Goal: Task Accomplishment & Management: Manage account settings

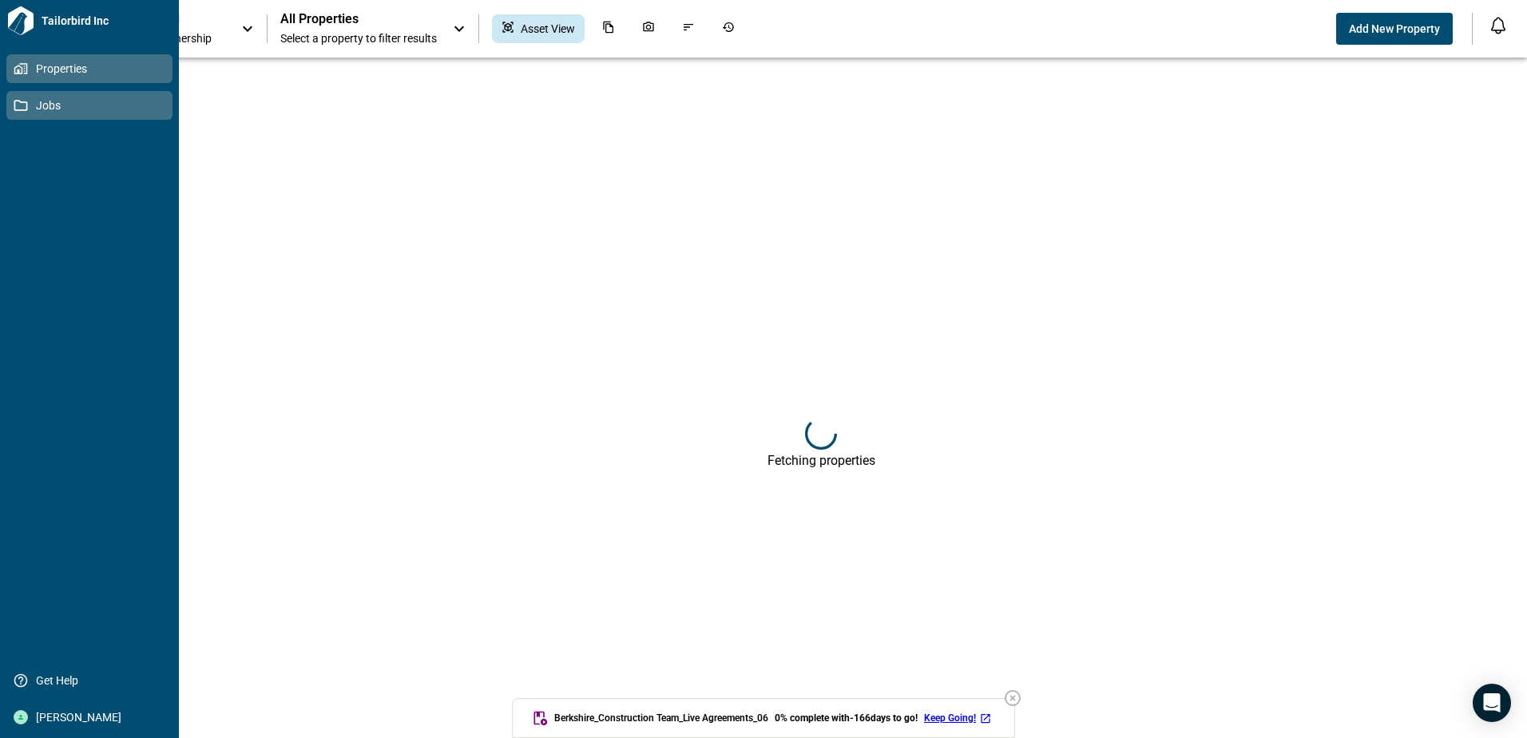
click at [21, 110] on icon at bounding box center [21, 105] width 14 height 11
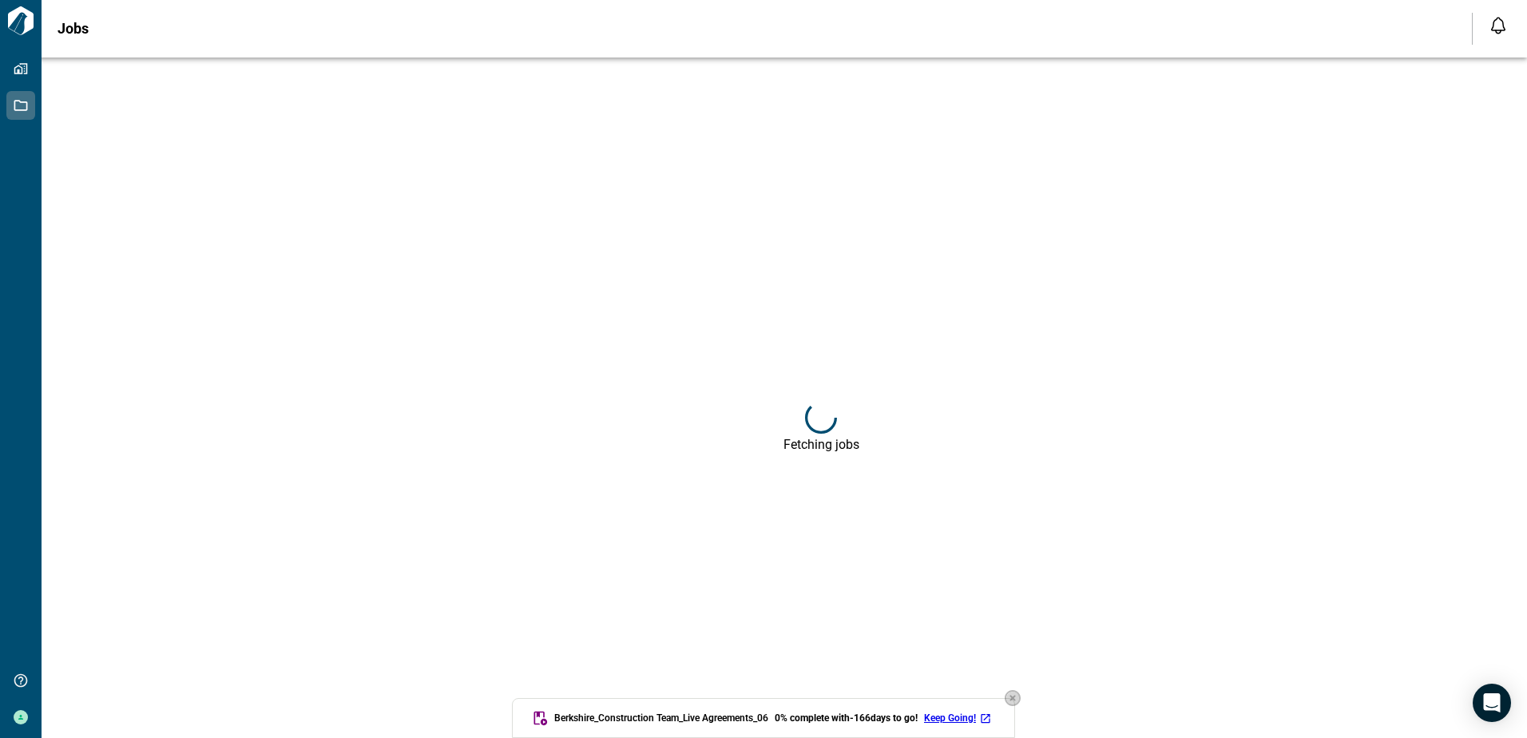
click at [1020, 692] on icon "button" at bounding box center [1012, 698] width 16 height 16
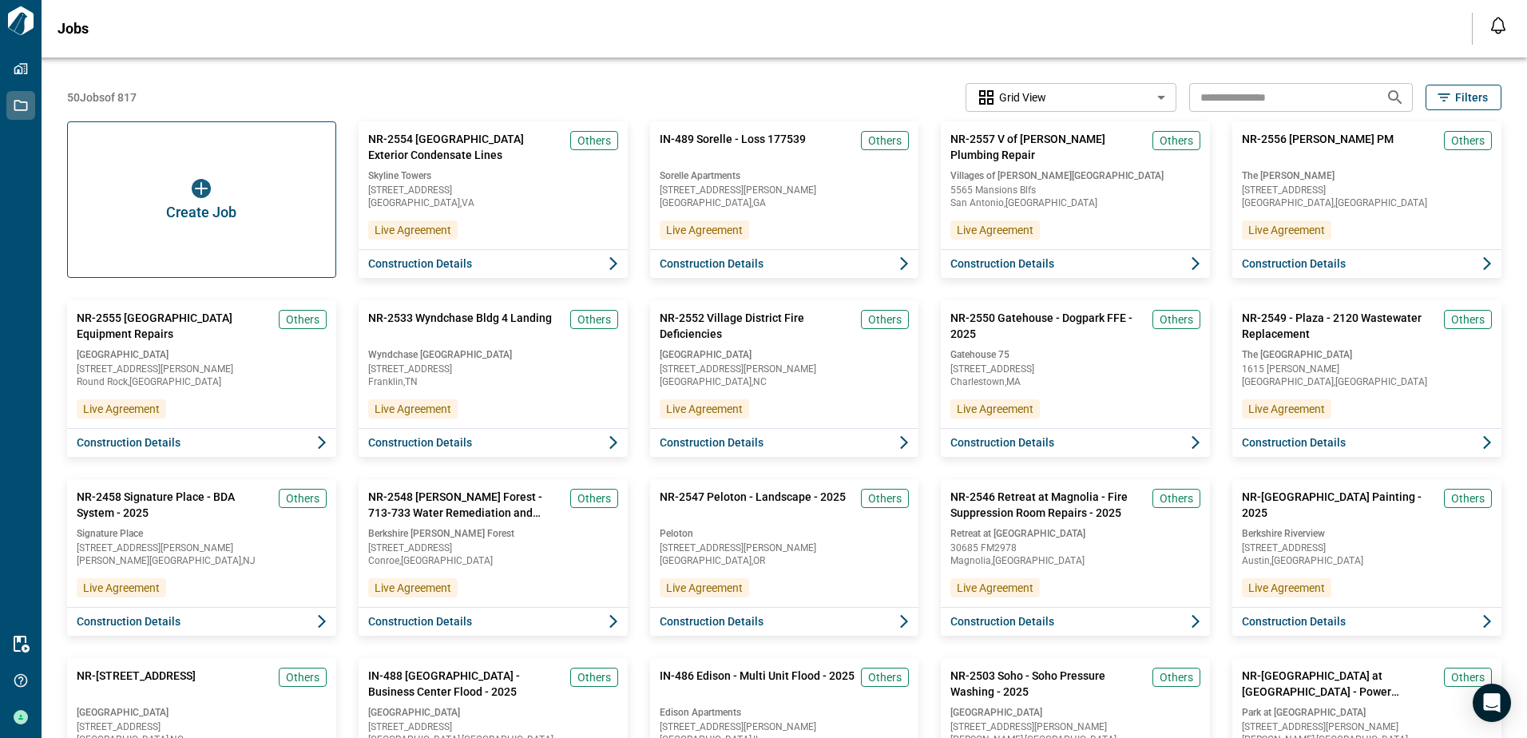
click at [1249, 101] on input "text" at bounding box center [1281, 97] width 184 height 30
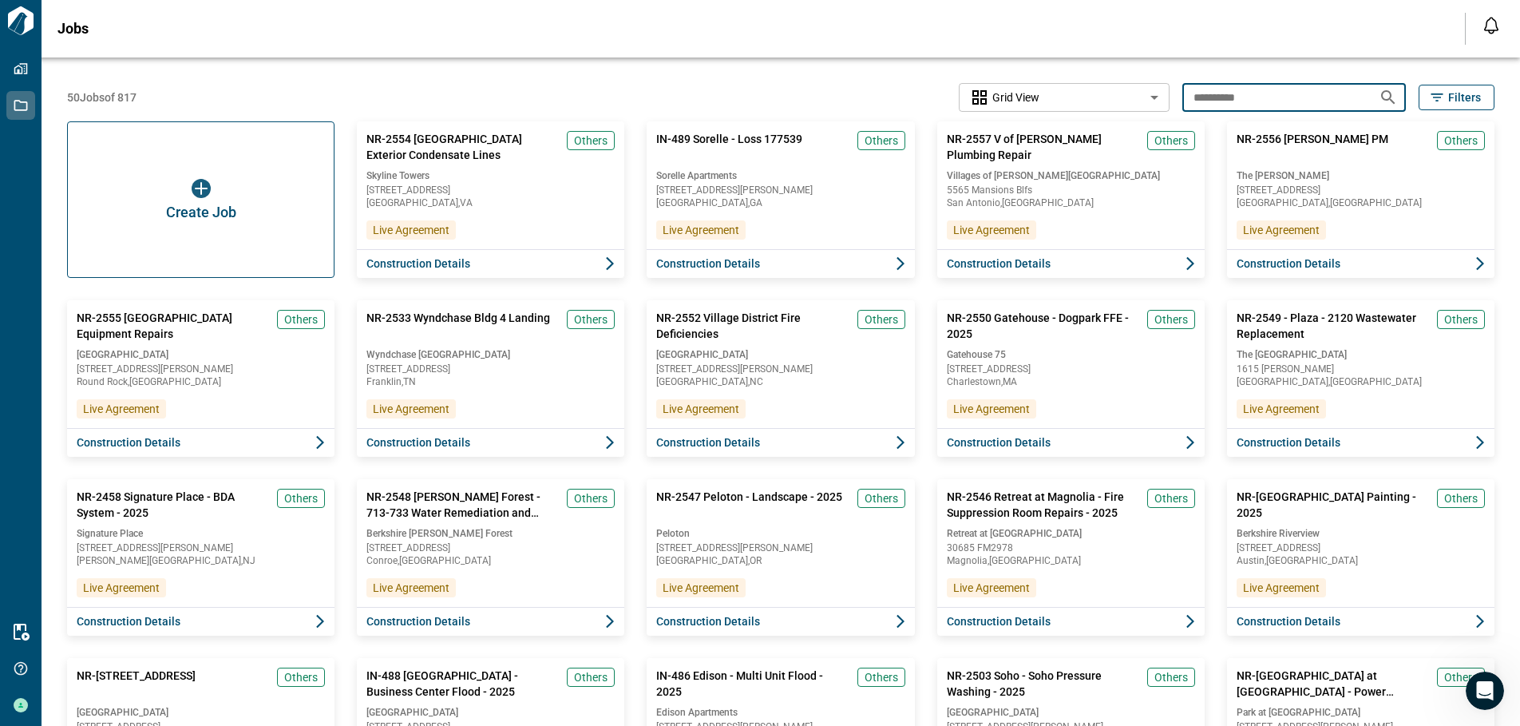
type input "**********"
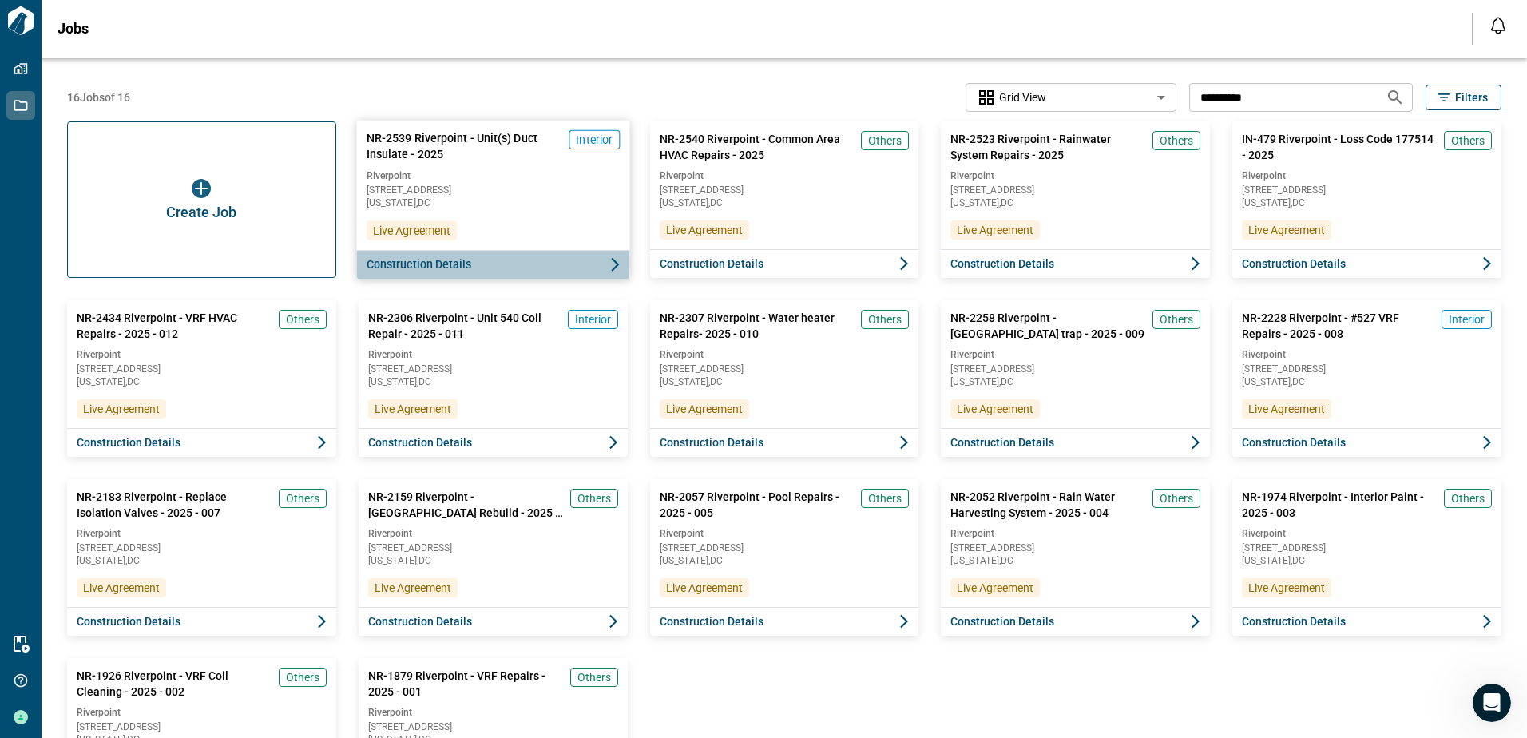
click at [421, 262] on span "Construction Details" at bounding box center [418, 264] width 105 height 16
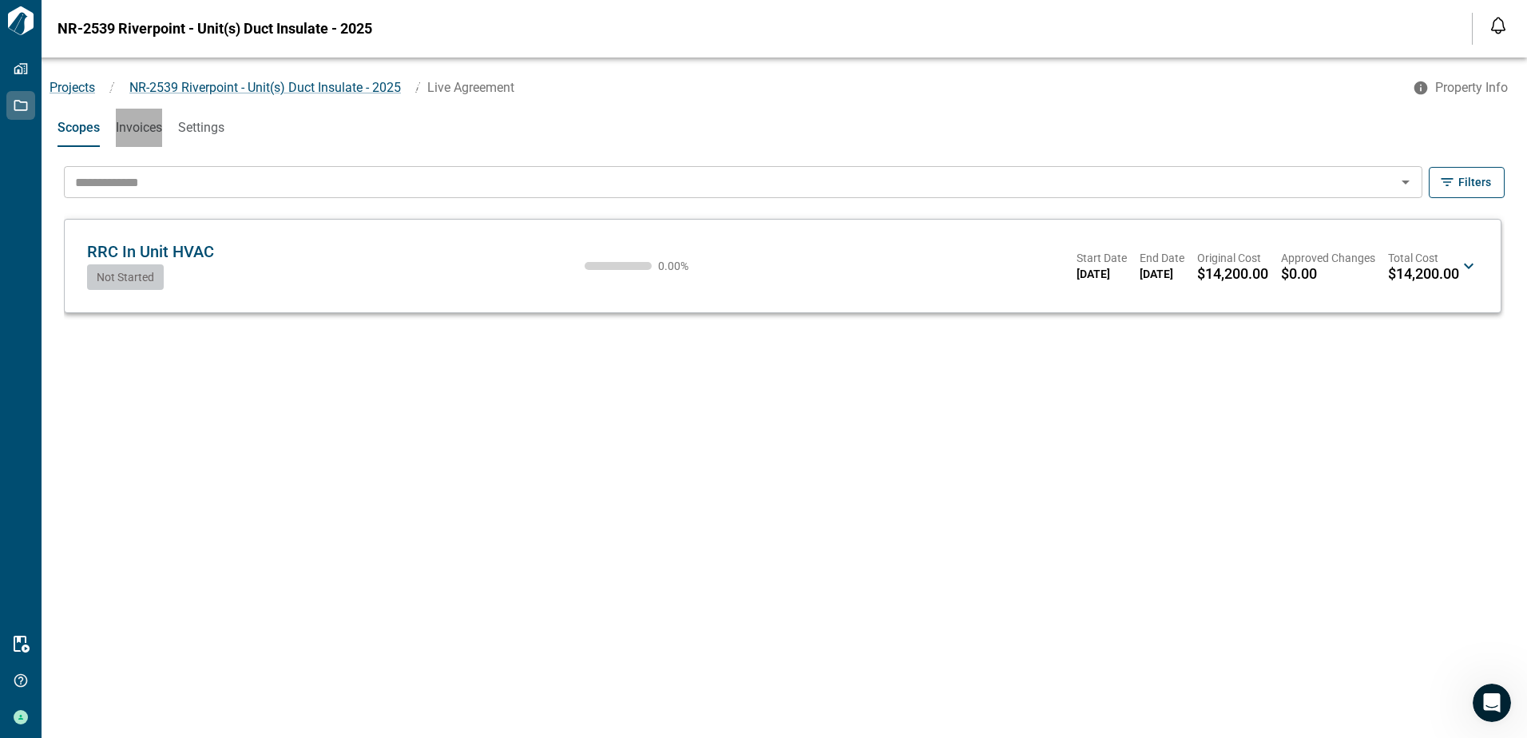
click at [137, 128] on span "Invoices" at bounding box center [139, 128] width 46 height 16
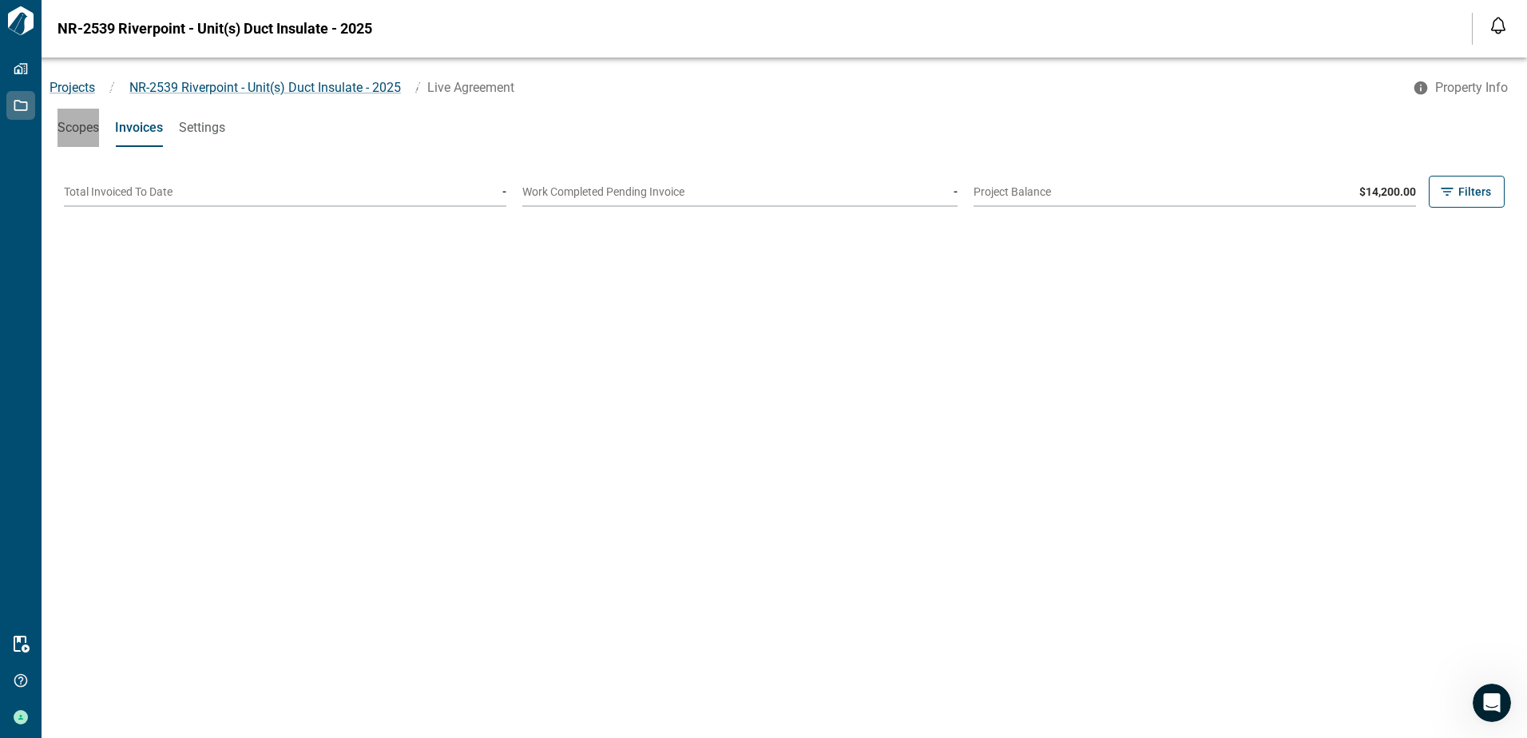
click at [70, 130] on span "Scopes" at bounding box center [78, 128] width 42 height 16
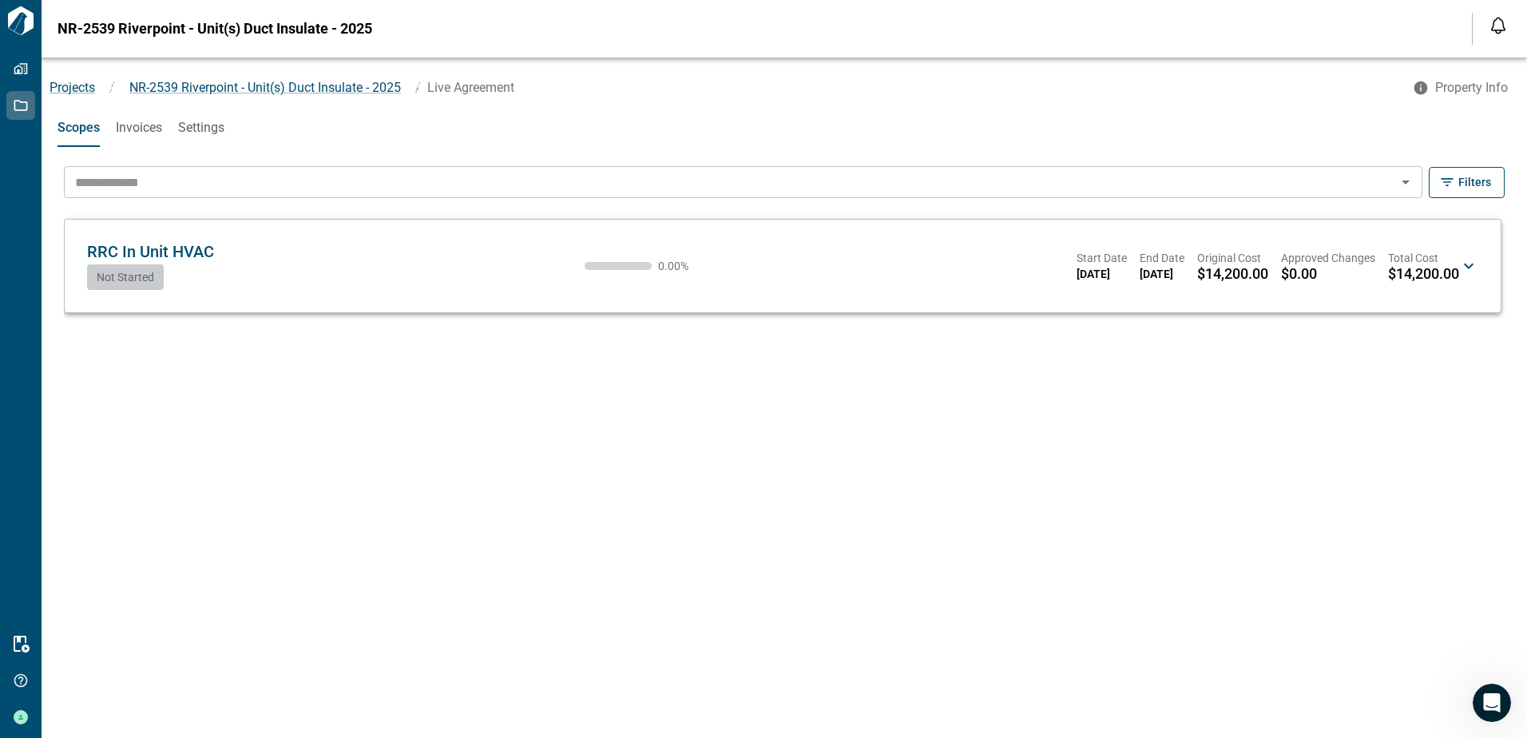
click at [1375, 255] on div "Start Date [DATE] End Date [DATE] Original Cost $14,200.00 Approved Changes $0.…" at bounding box center [1267, 266] width 382 height 32
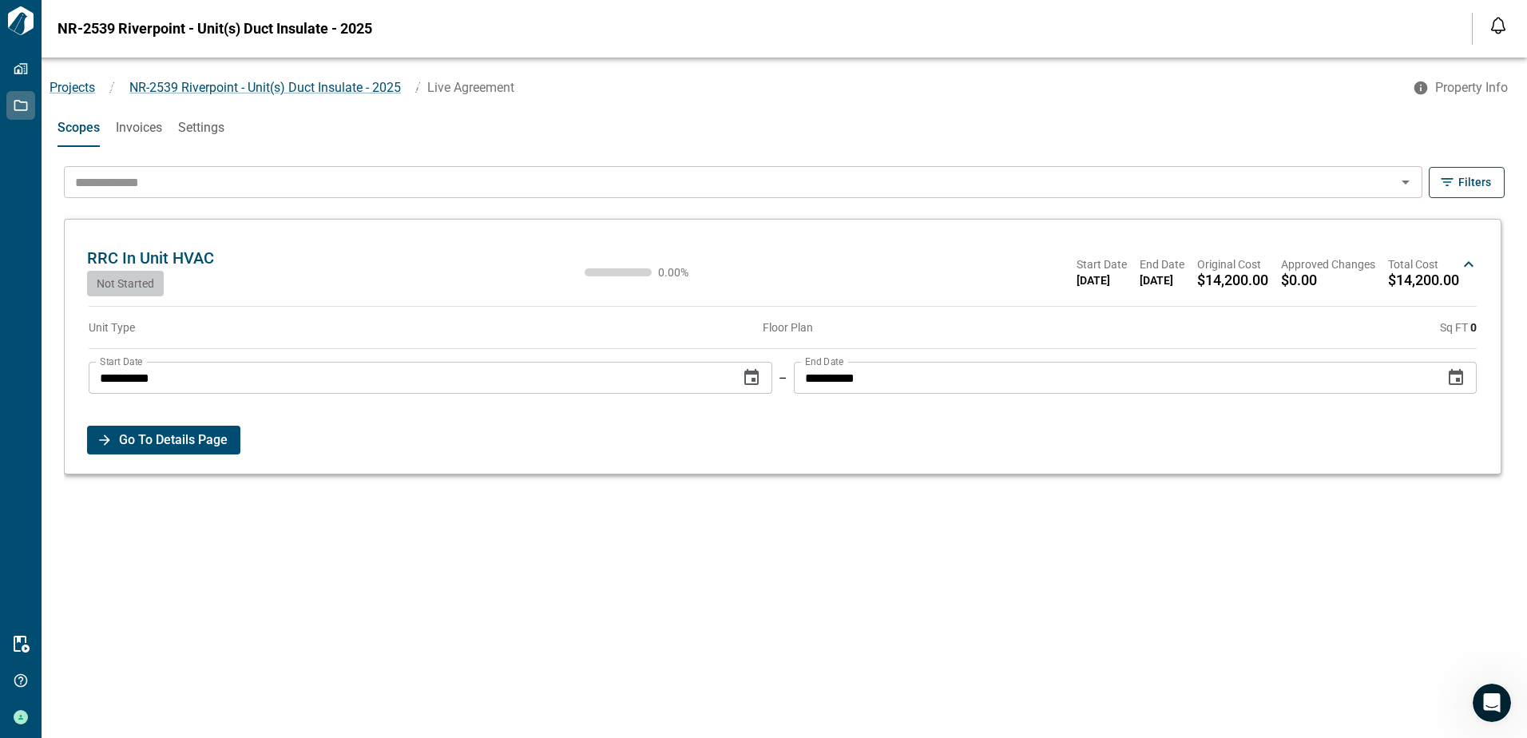
click at [148, 434] on span "Go To Details Page" at bounding box center [173, 440] width 109 height 29
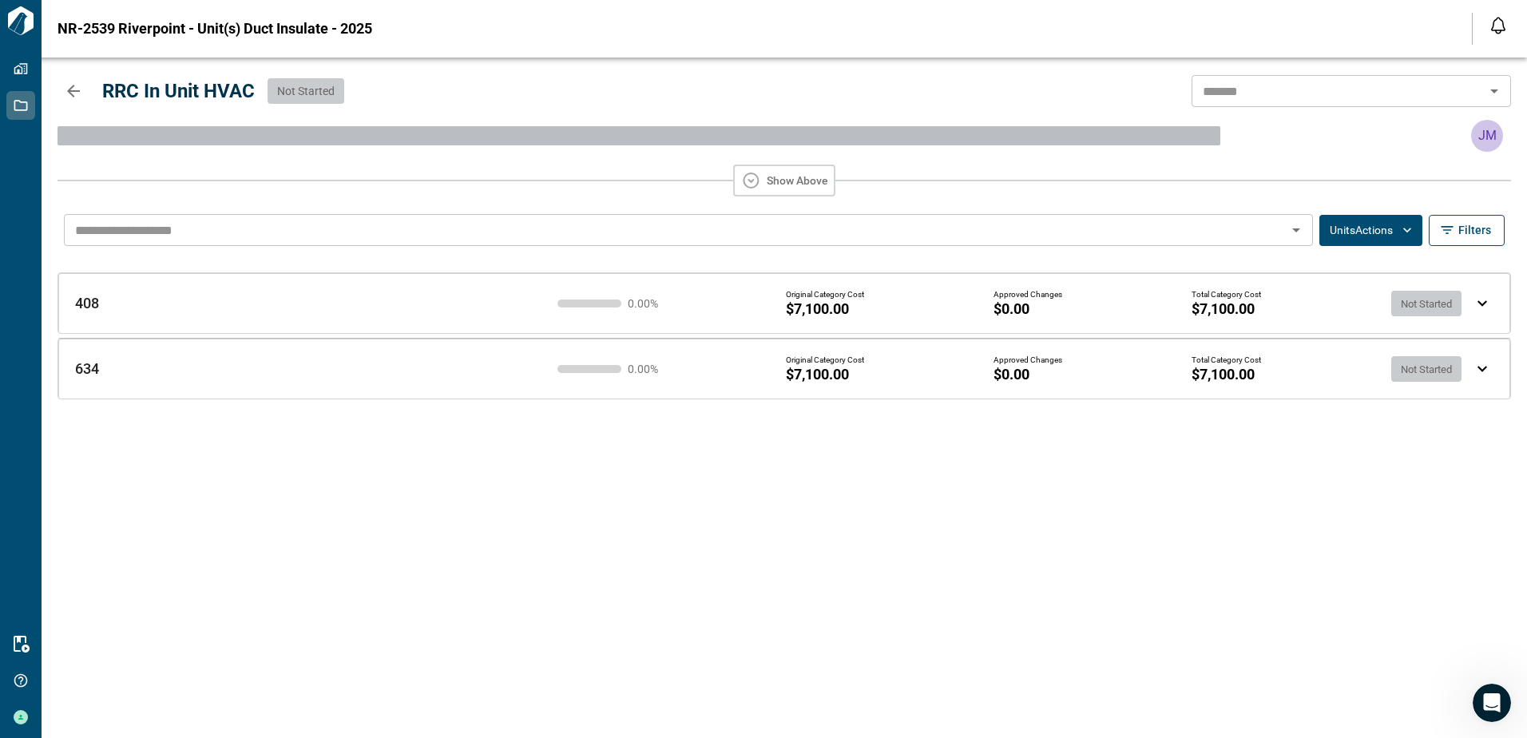
click at [1394, 228] on button "Units Actions" at bounding box center [1370, 230] width 103 height 31
click at [1354, 320] on li "Bulk Progress Update" at bounding box center [1404, 324] width 172 height 29
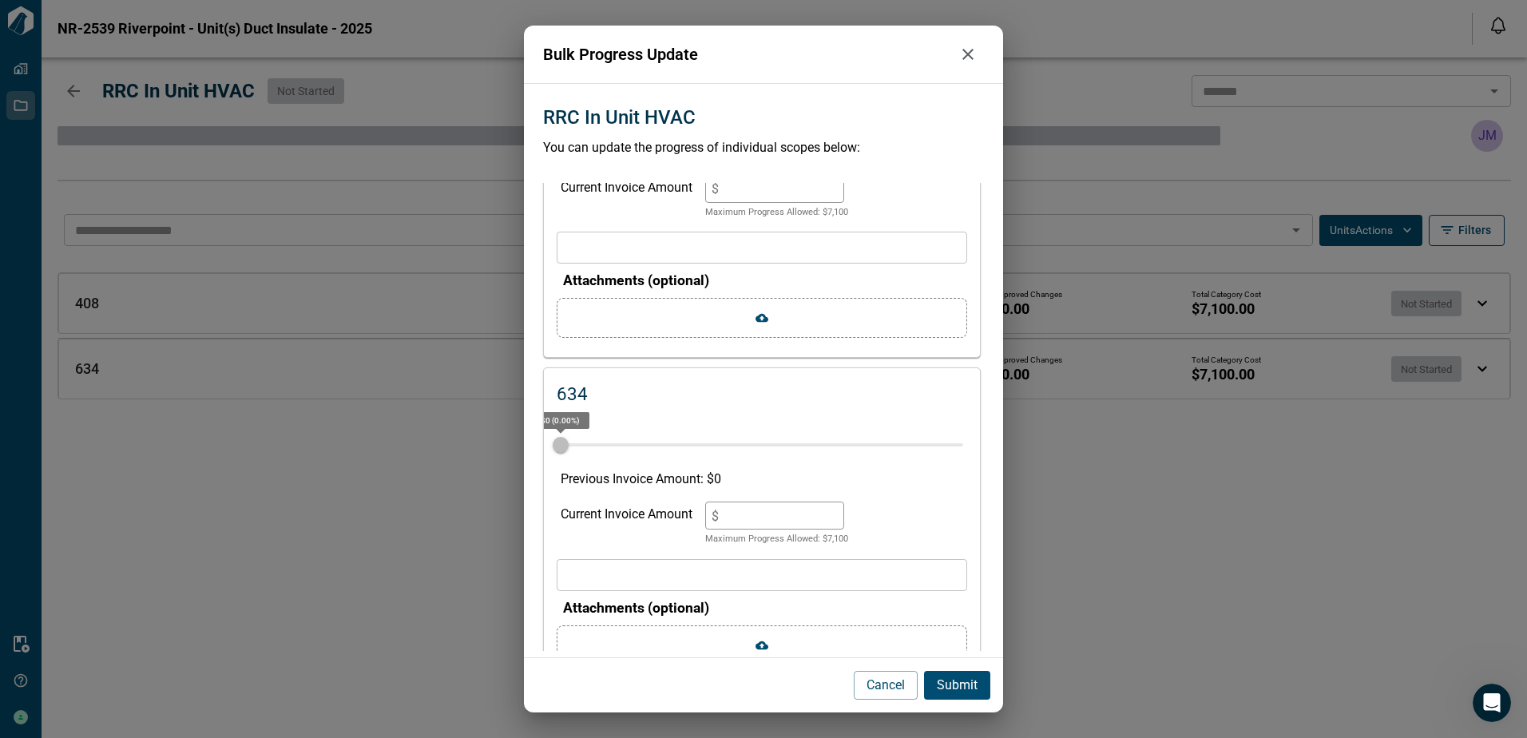
scroll to position [179, 0]
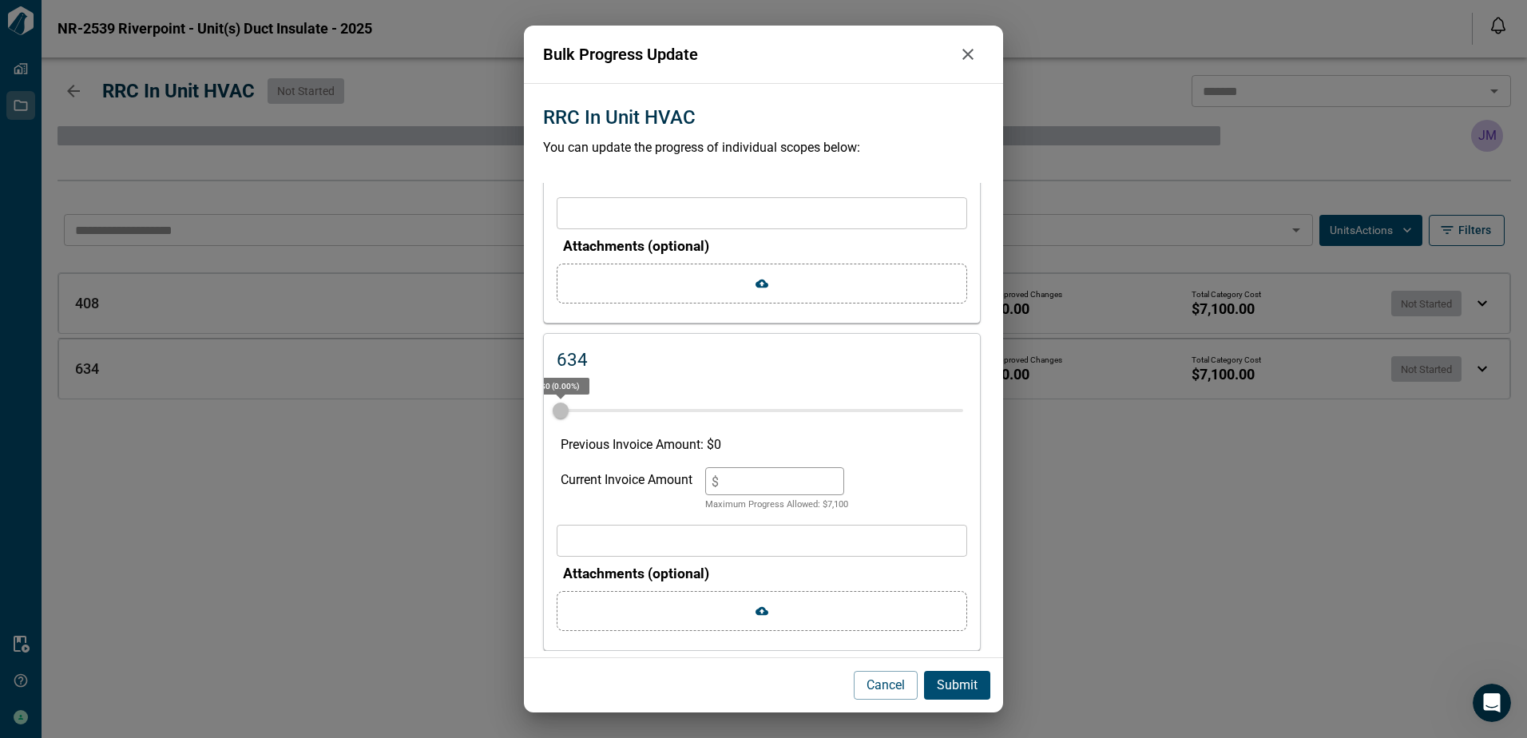
click at [968, 56] on icon "button" at bounding box center [967, 54] width 19 height 19
